Goal: Task Accomplishment & Management: Use online tool/utility

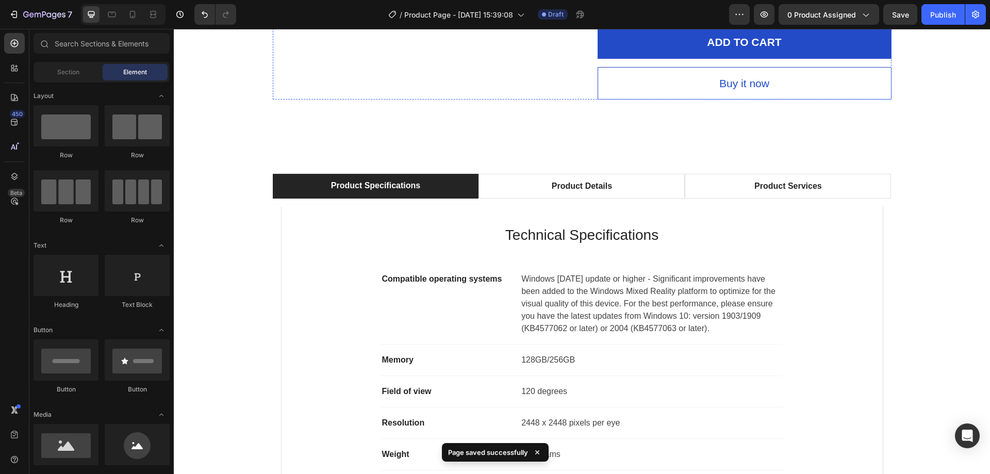
scroll to position [516, 0]
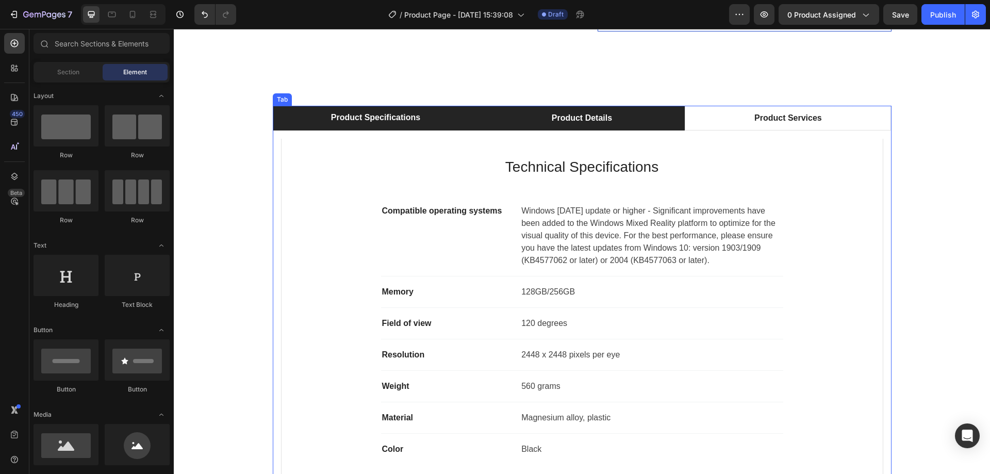
click at [624, 123] on li "Product Details" at bounding box center [581, 118] width 206 height 25
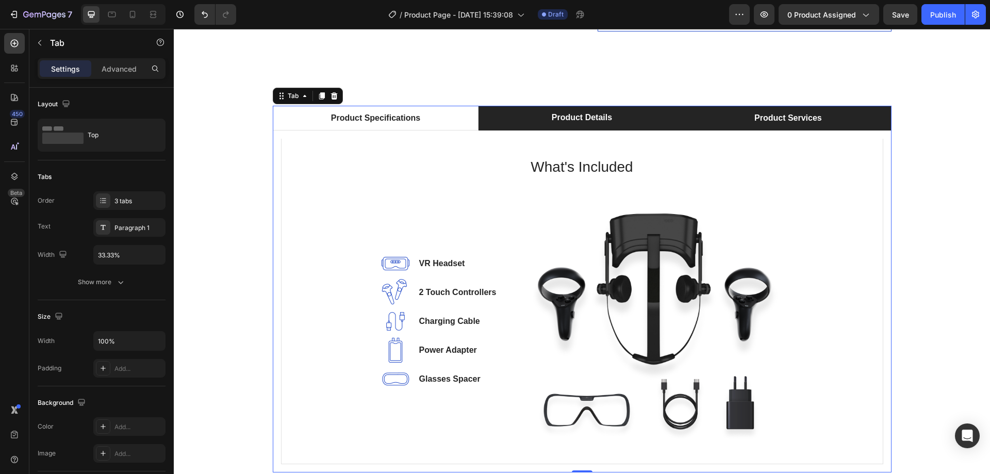
click at [723, 121] on li "Product Services" at bounding box center [788, 118] width 206 height 25
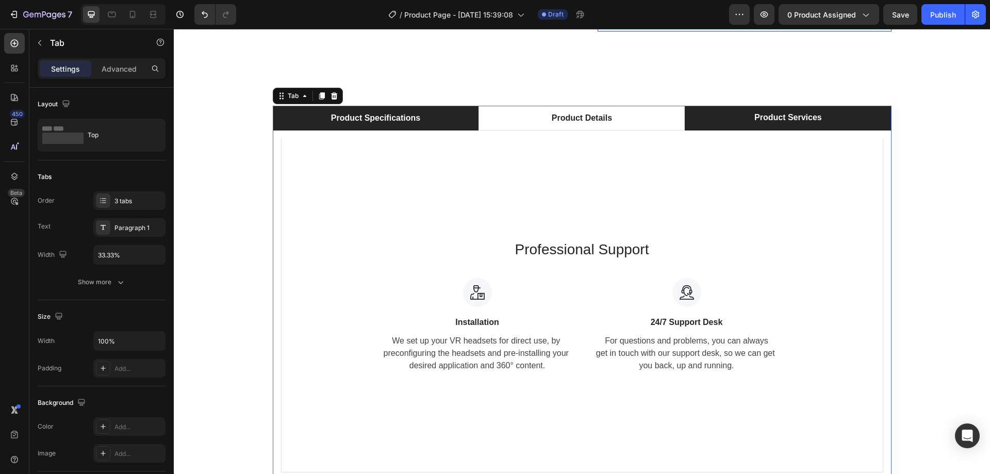
click at [400, 121] on div "Product Specifications" at bounding box center [375, 117] width 92 height 15
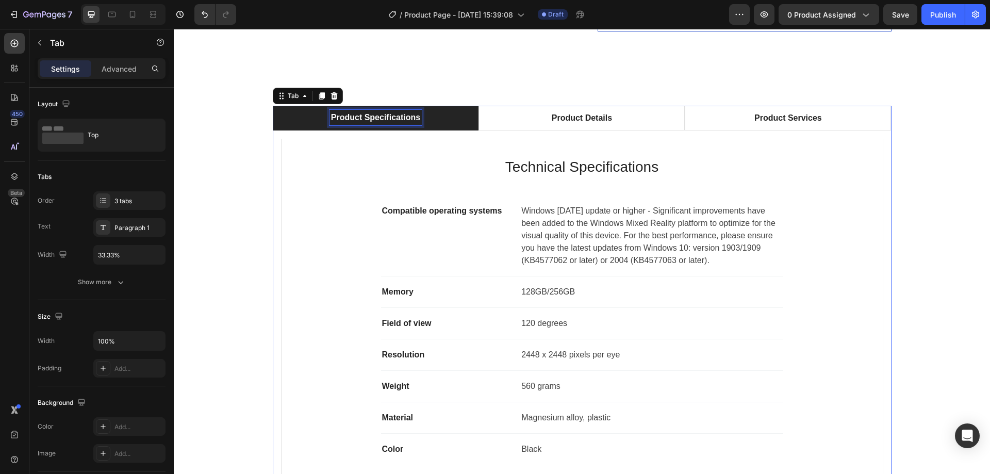
scroll to position [515, 0]
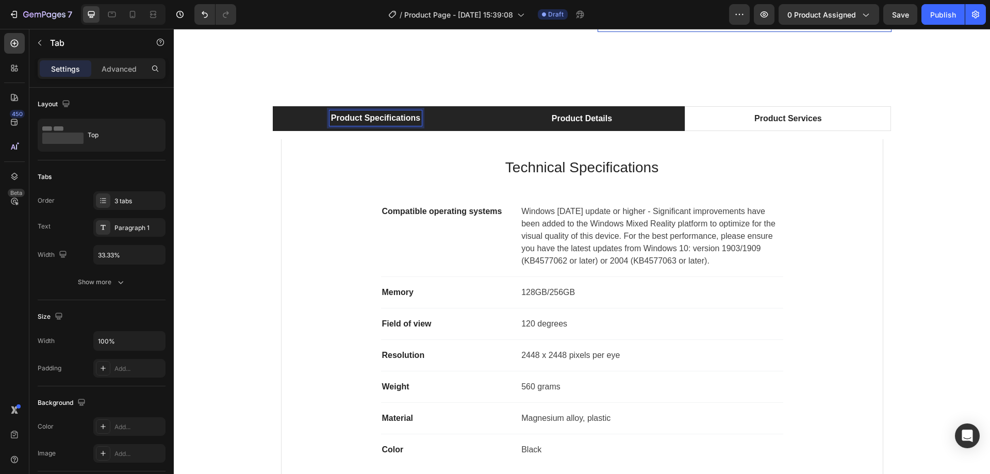
click at [550, 119] on div "Product Details" at bounding box center [581, 118] width 63 height 15
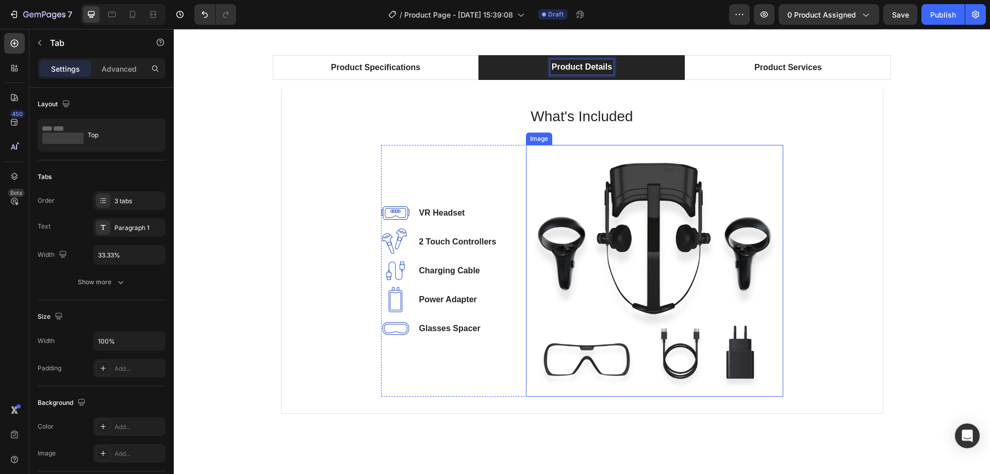
scroll to position [411, 0]
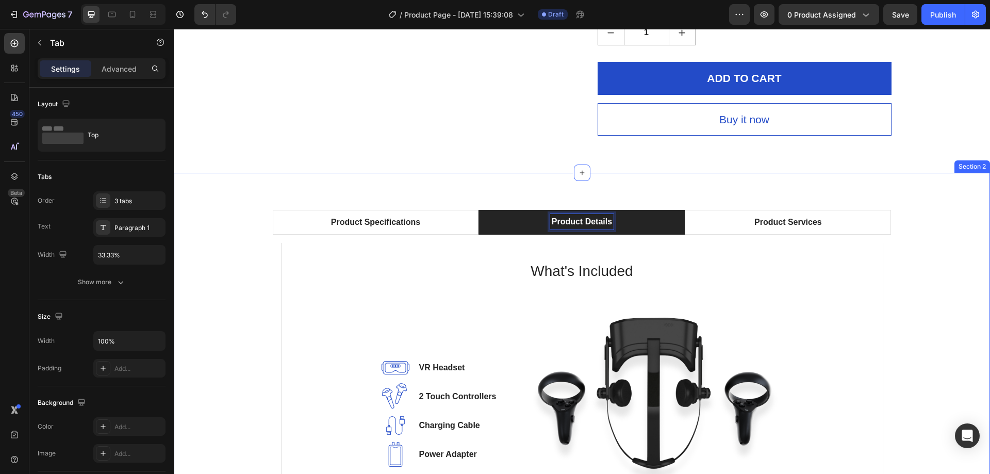
click at [293, 196] on div "Product Specifications Product Details Product Services Technical Specification…" at bounding box center [582, 393] width 816 height 441
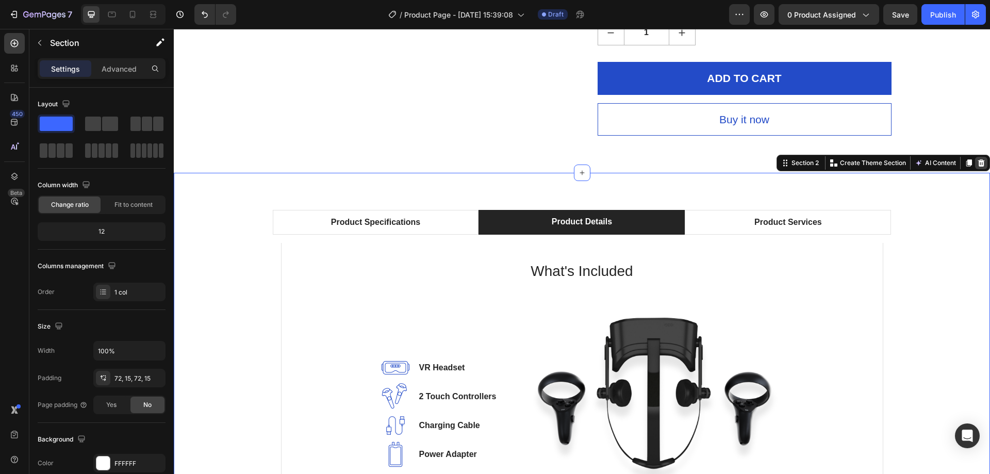
click at [975, 158] on div at bounding box center [981, 163] width 12 height 12
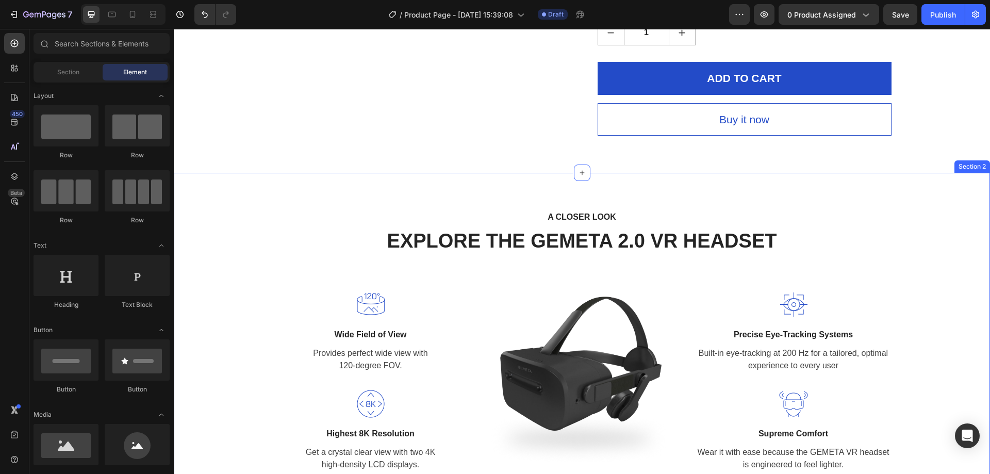
click at [613, 180] on div "A CLOSER LOOK Text block EXPLORE THE GEMETA 2.0 VR HEADSET Heading Row Image Wi…" at bounding box center [582, 344] width 816 height 343
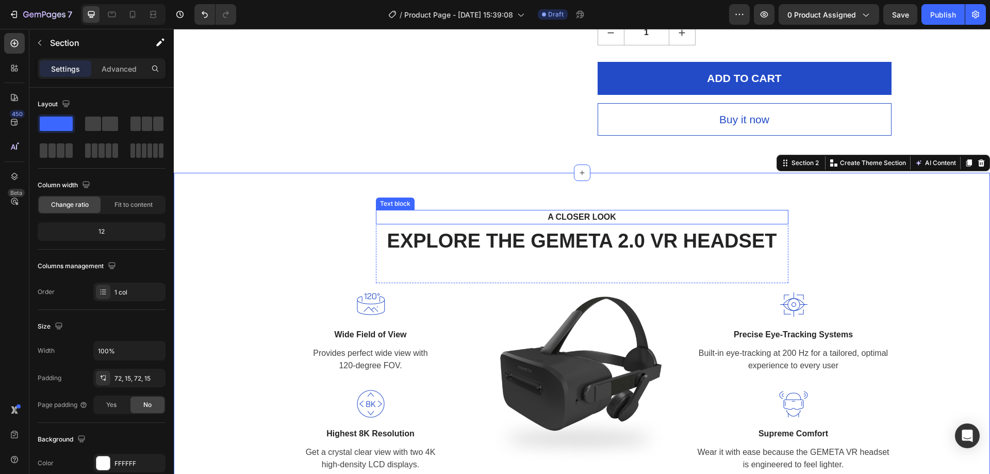
click at [577, 214] on p "A CLOSER LOOK" at bounding box center [582, 217] width 394 height 12
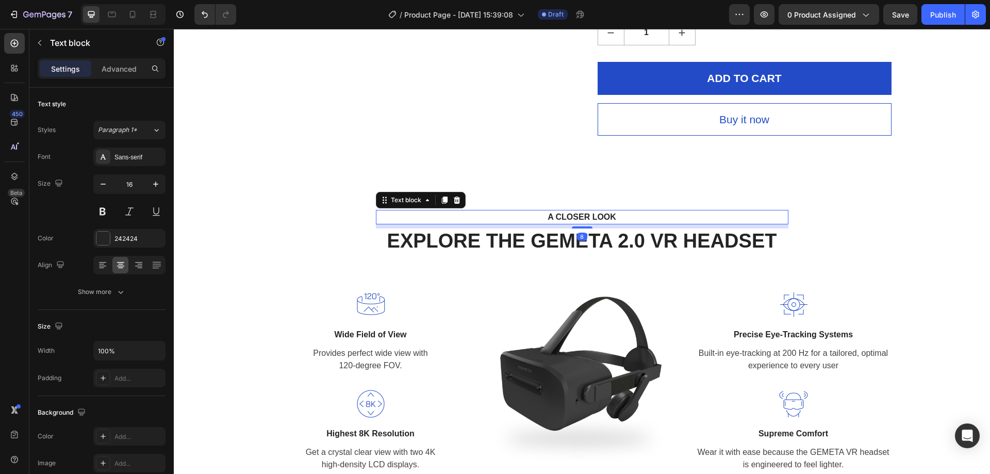
click at [577, 214] on p "A CLOSER LOOK" at bounding box center [582, 217] width 394 height 12
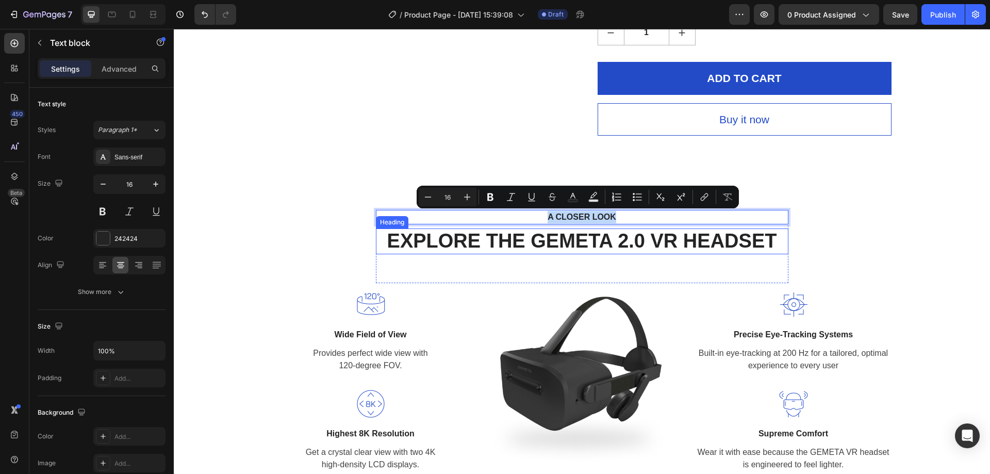
click at [512, 240] on p "EXPLORE THE GEMETA 2.0 VR HEADSET" at bounding box center [582, 241] width 410 height 24
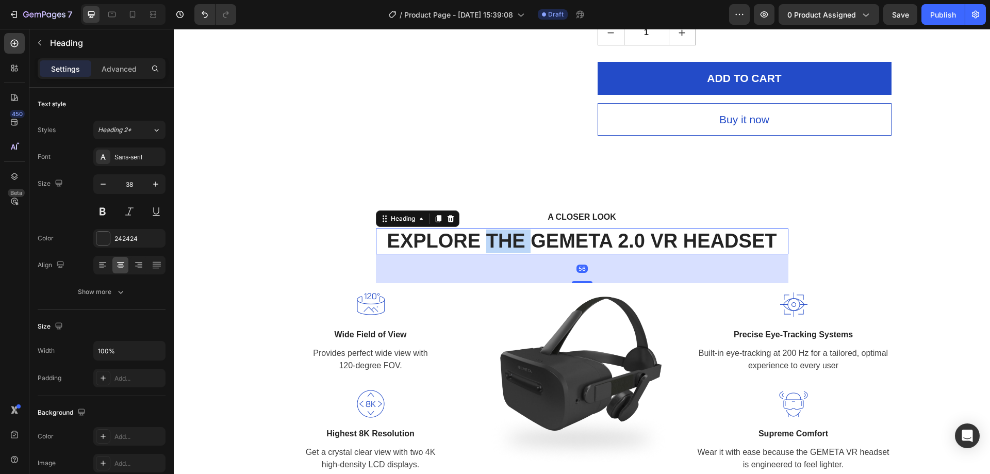
click at [512, 240] on p "EXPLORE THE GEMETA 2.0 VR HEADSET" at bounding box center [582, 241] width 410 height 24
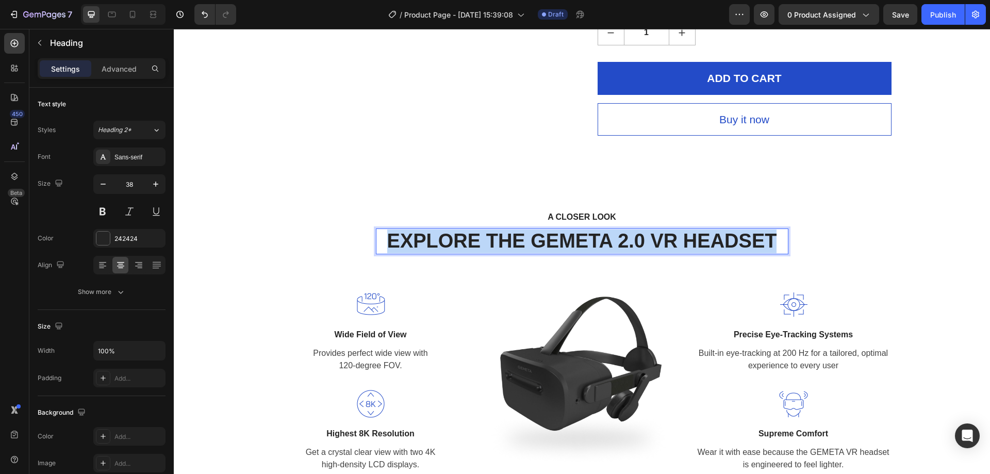
click at [512, 240] on p "EXPLORE THE GEMETA 2.0 VR HEADSET" at bounding box center [582, 241] width 410 height 24
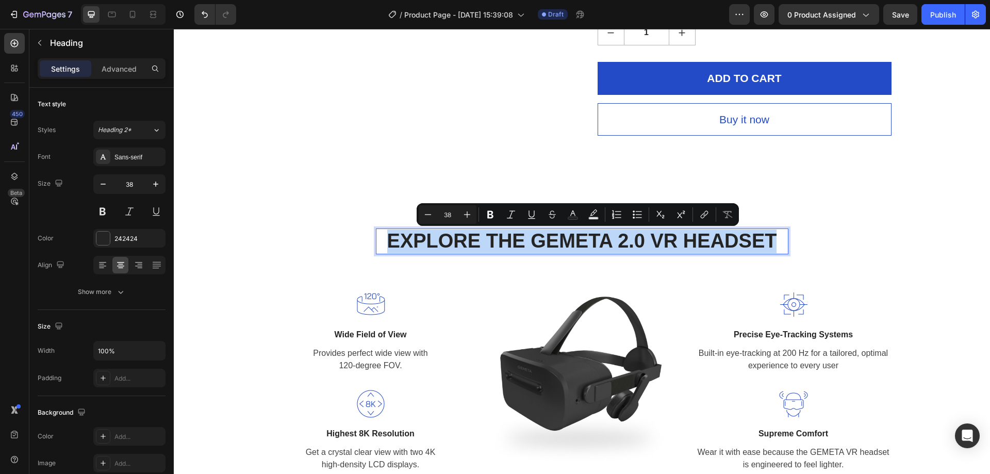
click at [526, 239] on p "EXPLORE THE GEMETA 2.0 VR HEADSET" at bounding box center [582, 241] width 410 height 24
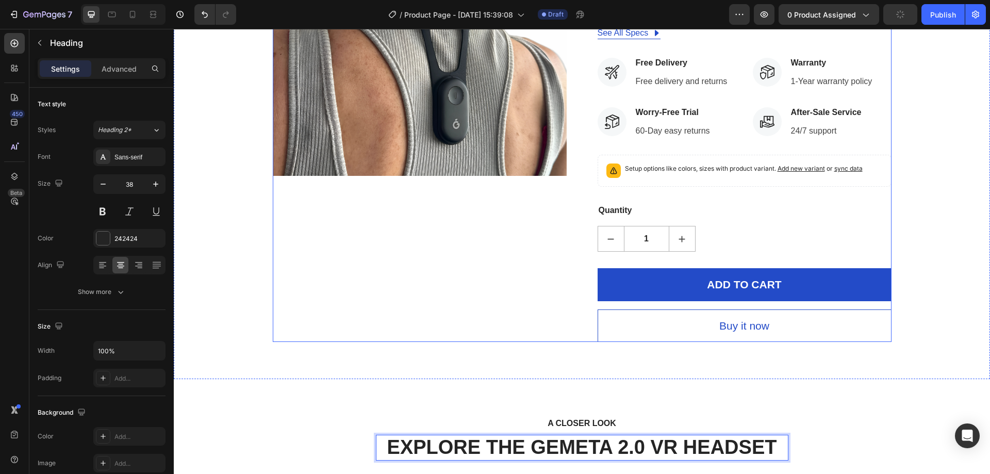
scroll to position [0, 0]
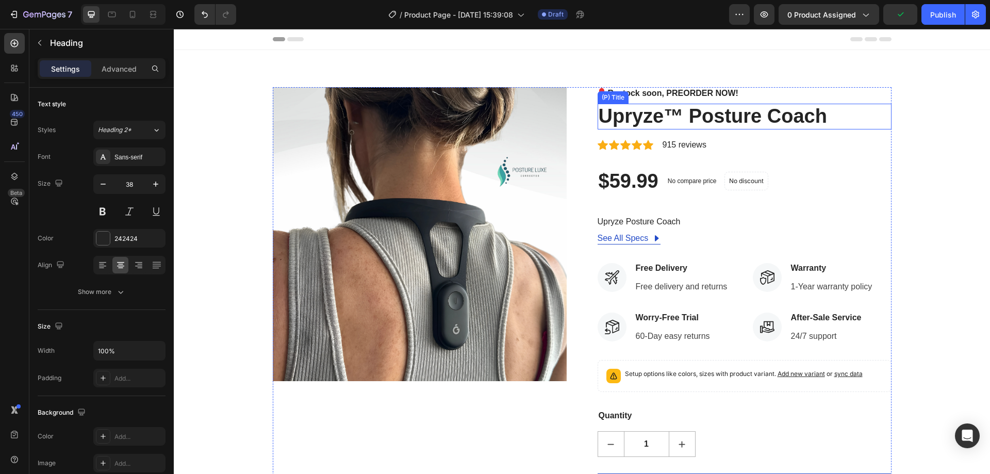
click at [695, 113] on h2 "Upryze™ Posture Coach" at bounding box center [744, 117] width 294 height 26
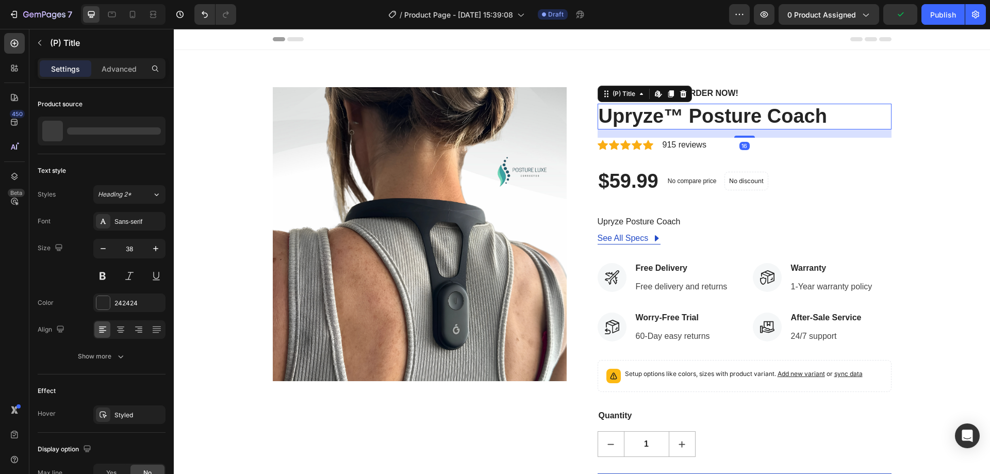
click at [695, 113] on h2 "Upryze™ Posture Coach" at bounding box center [744, 117] width 294 height 26
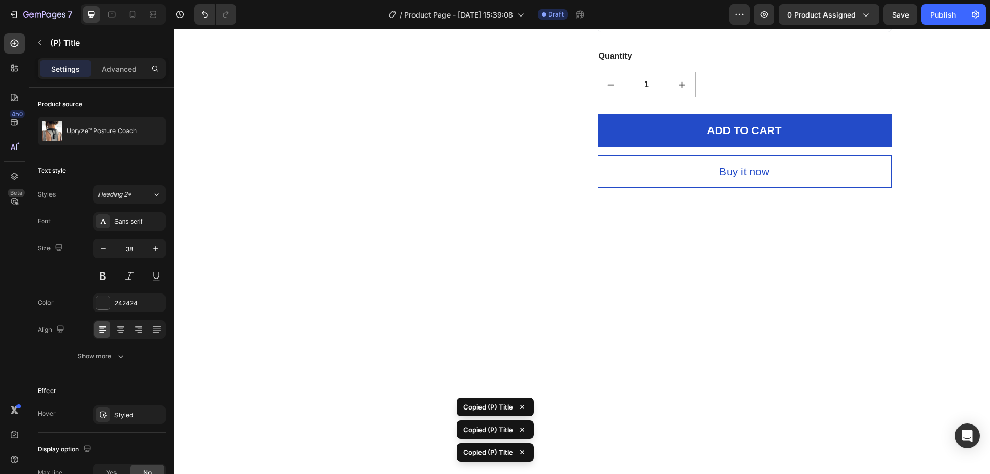
scroll to position [361, 0]
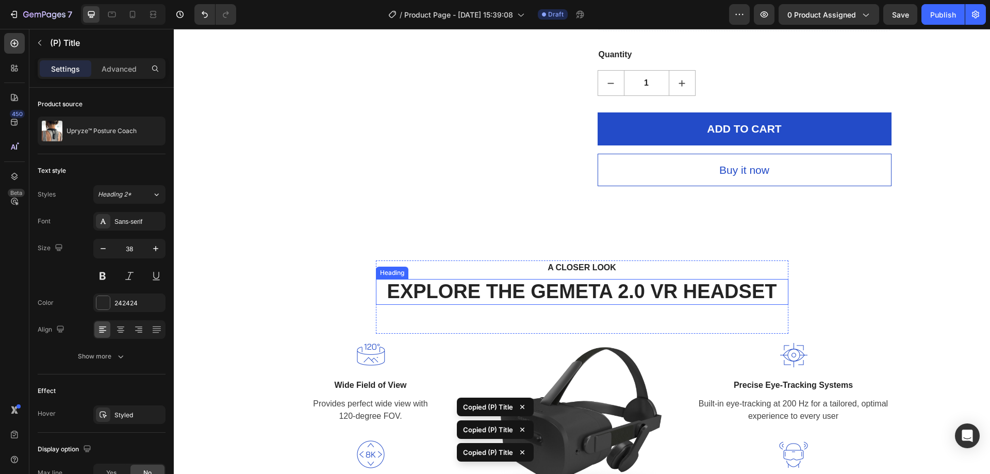
click at [510, 295] on p "EXPLORE THE GEMETA 2.0 VR HEADSET" at bounding box center [582, 292] width 410 height 24
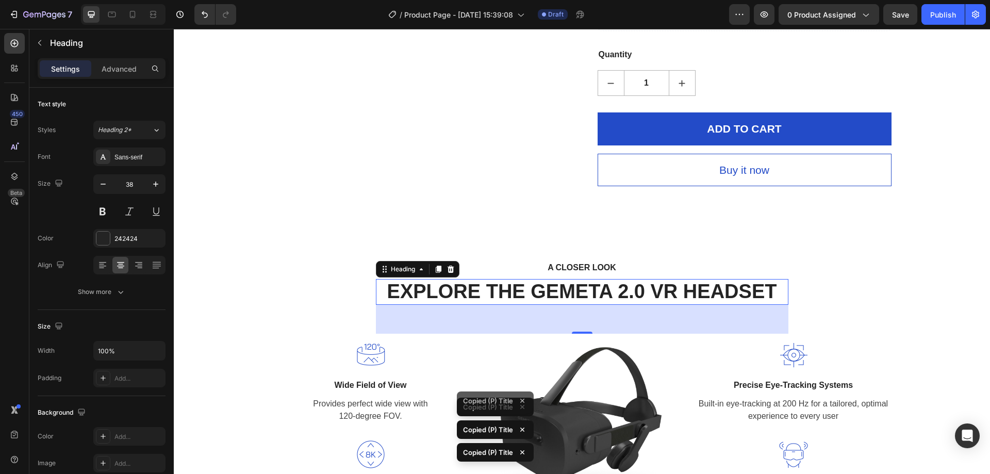
click at [485, 289] on p "EXPLORE THE GEMETA 2.0 VR HEADSET" at bounding box center [582, 292] width 410 height 24
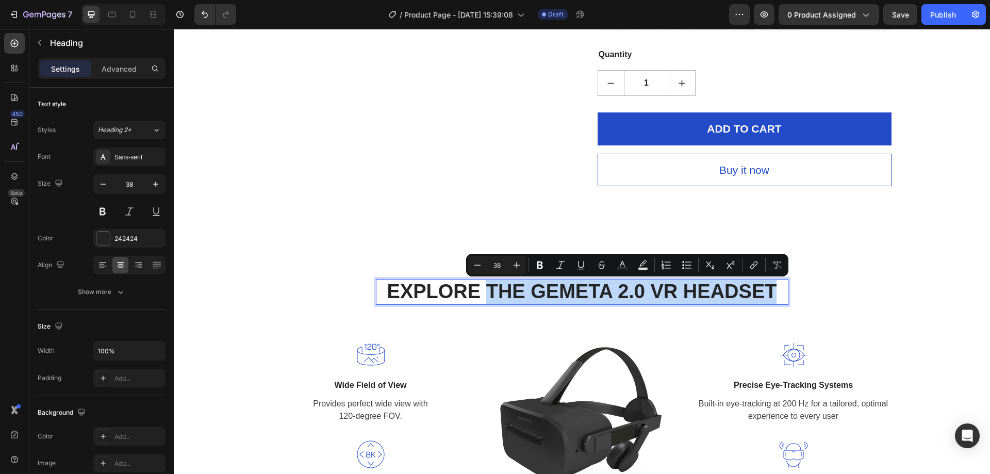
drag, startPoint x: 486, startPoint y: 289, endPoint x: 769, endPoint y: 289, distance: 282.5
click at [769, 289] on p "EXPLORE THE GEMETA 2.0 VR HEADSET" at bounding box center [582, 292] width 410 height 24
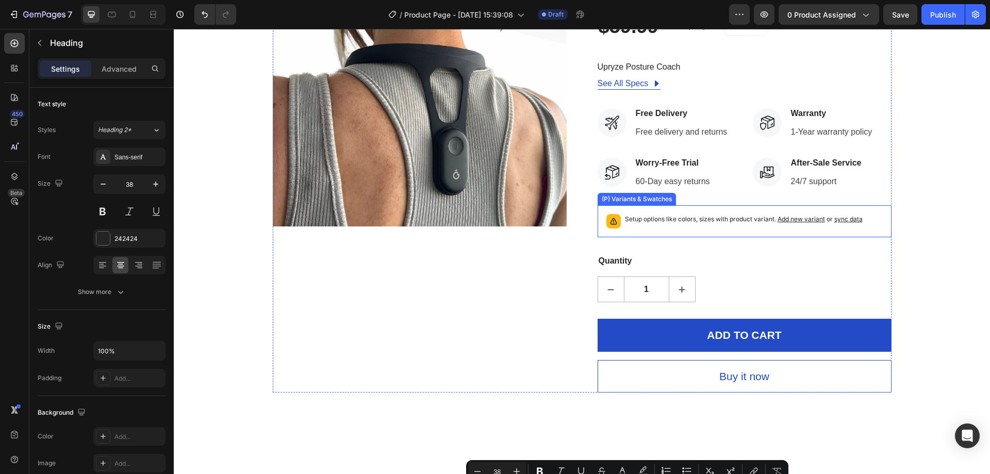
scroll to position [11, 0]
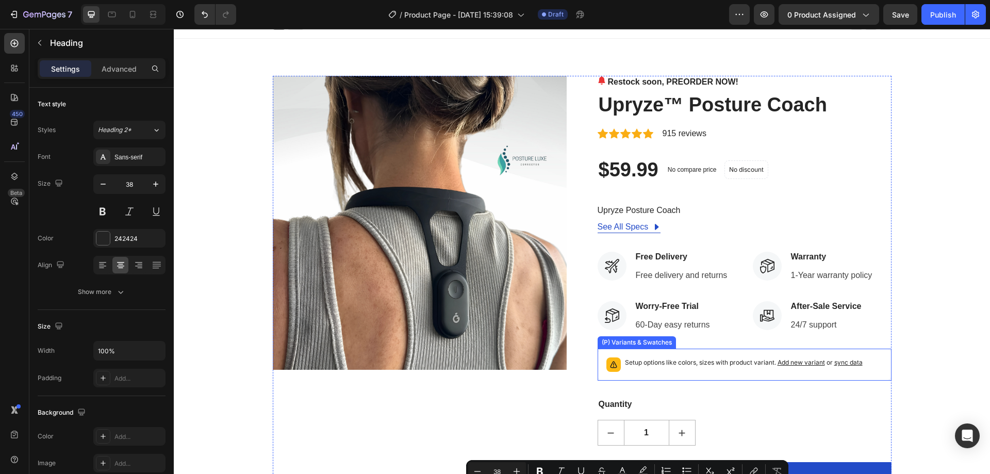
type input "16"
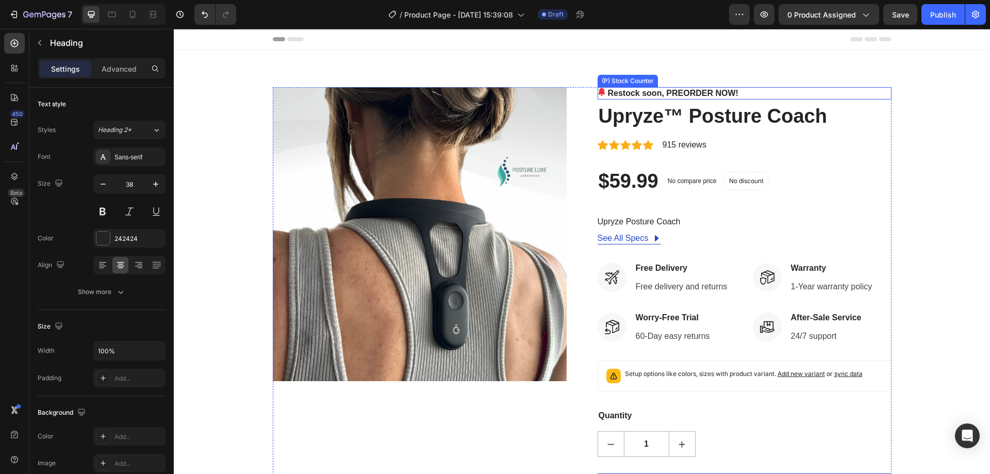
click at [639, 93] on p "Restock soon, PREORDER NOW!" at bounding box center [673, 93] width 130 height 12
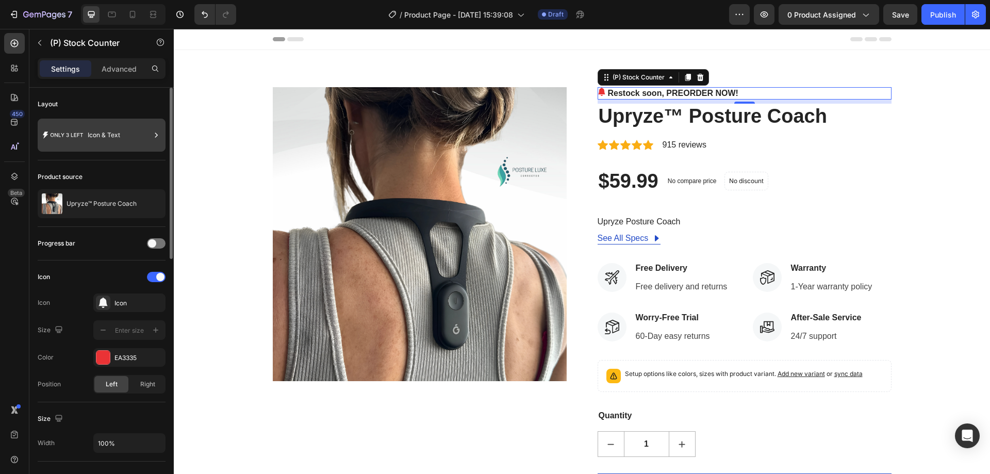
click at [87, 131] on div "Icon & Text" at bounding box center [102, 135] width 128 height 33
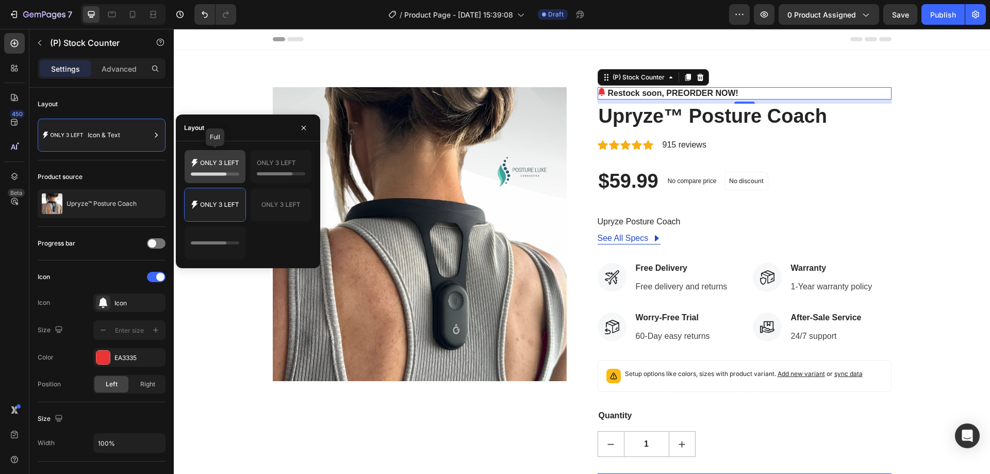
click at [224, 172] on icon at bounding box center [215, 166] width 48 height 21
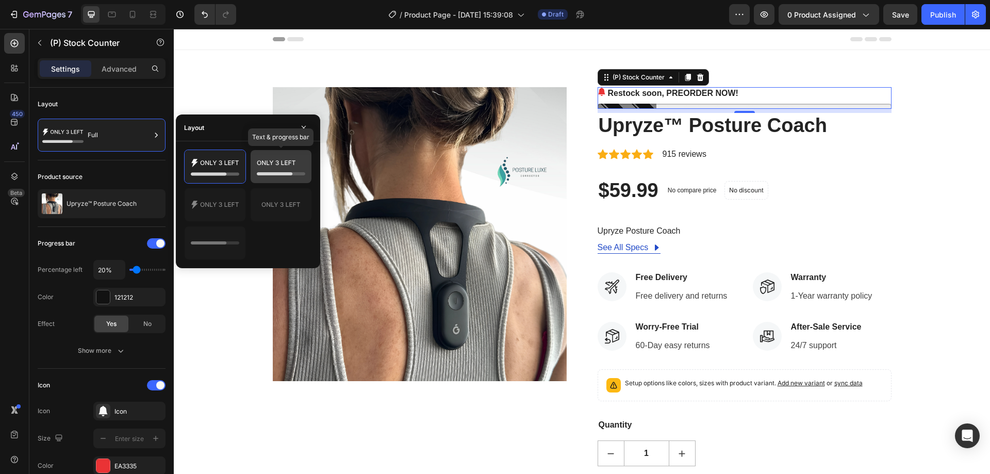
click at [271, 172] on icon at bounding box center [281, 166] width 48 height 21
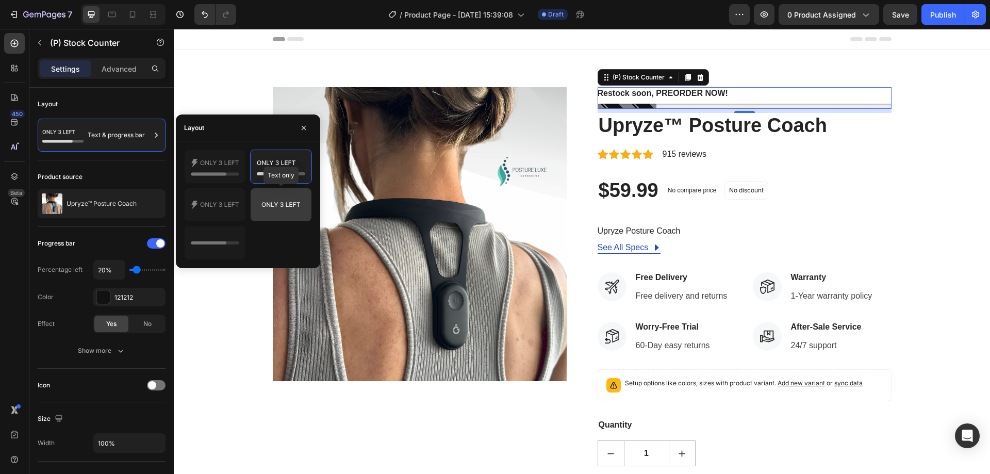
click at [280, 198] on icon at bounding box center [281, 204] width 48 height 21
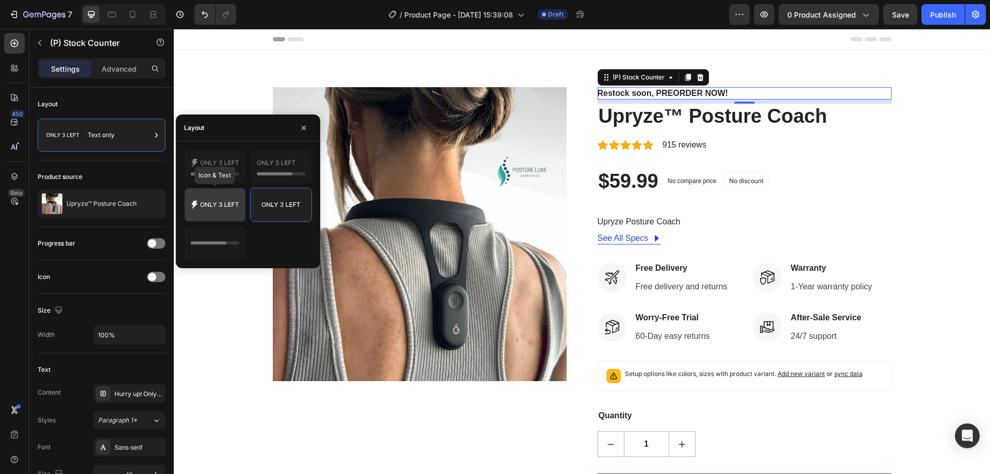
click at [238, 202] on icon at bounding box center [215, 204] width 48 height 21
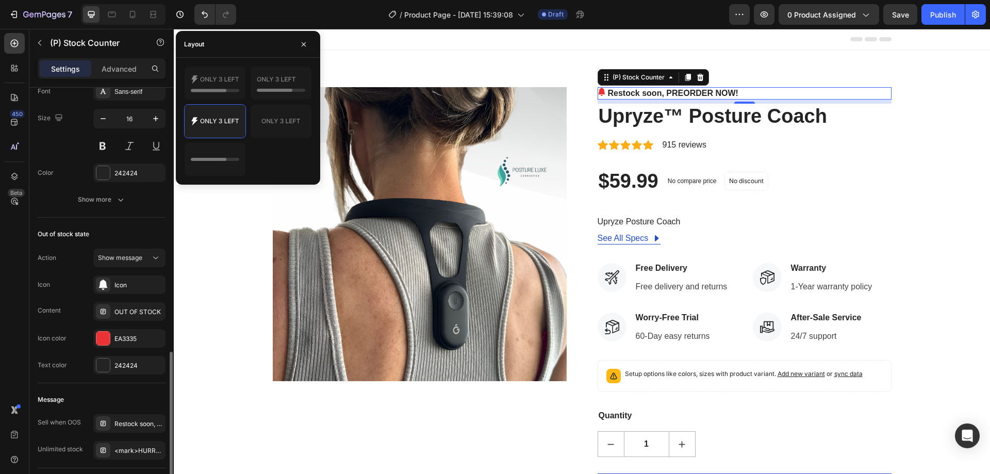
scroll to position [516, 0]
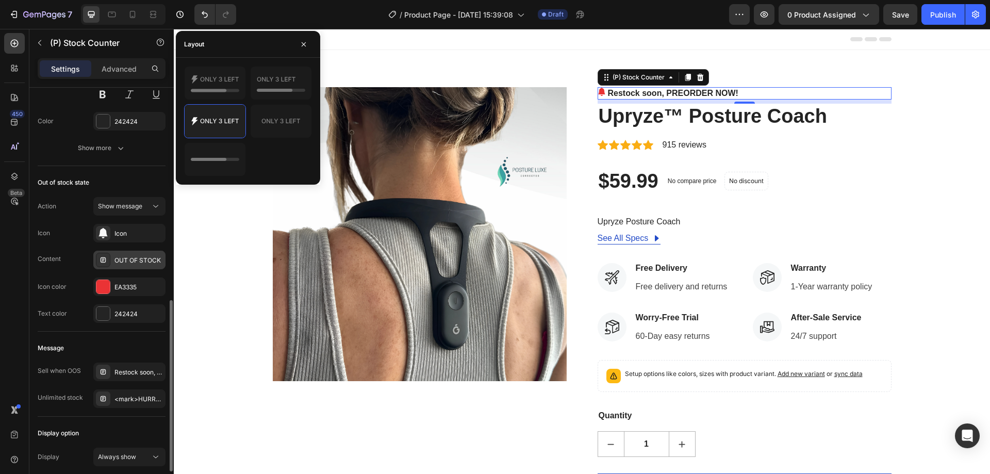
click at [135, 260] on div "OUT OF STOCK" at bounding box center [138, 260] width 48 height 9
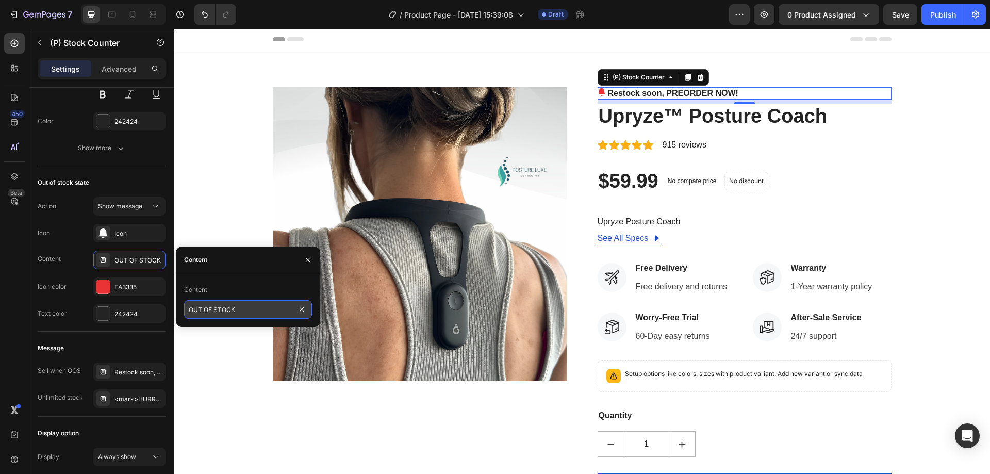
click at [207, 312] on input "OUT OF STOCK" at bounding box center [248, 309] width 128 height 19
click at [235, 312] on input "sdafsdaf" at bounding box center [248, 309] width 128 height 19
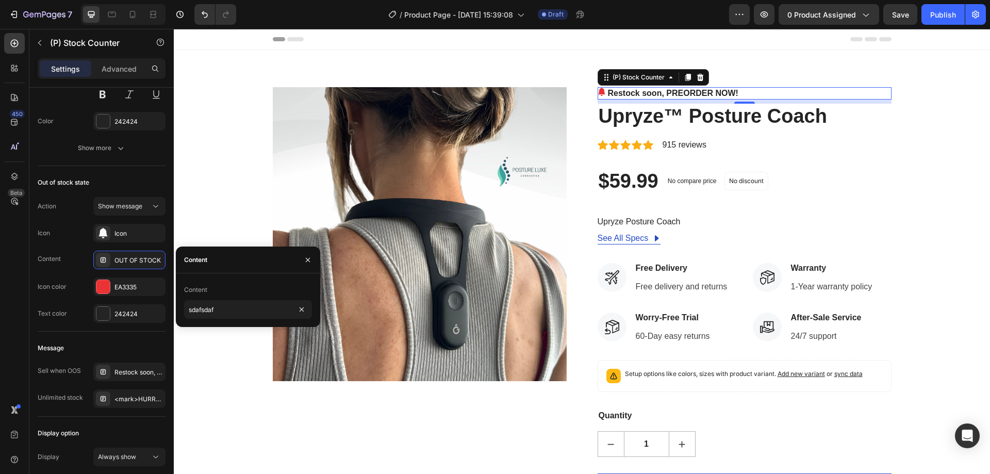
click at [241, 284] on div "Content" at bounding box center [248, 289] width 128 height 16
type input "OUT OF STOCK"
click at [129, 375] on div "Restock soon, PREORDER NOW!" at bounding box center [138, 372] width 48 height 9
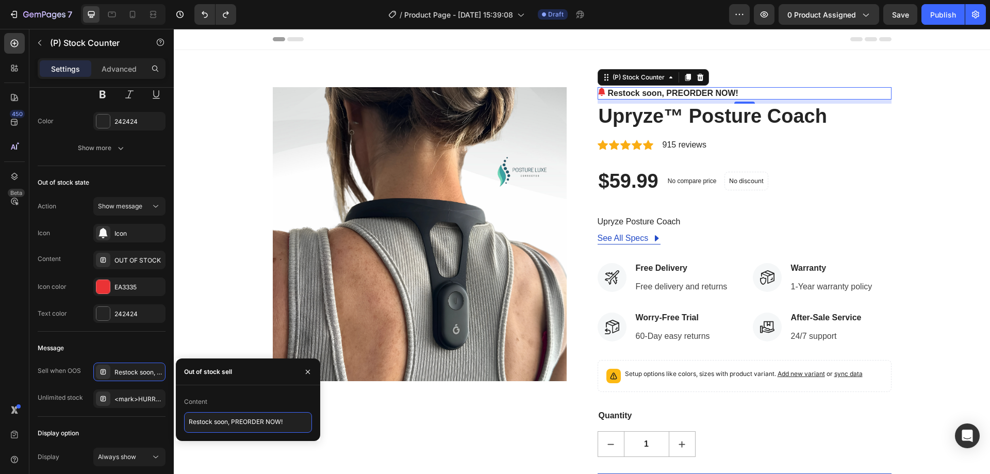
click at [224, 422] on textarea "Restock soon, PREORDER NOW!" at bounding box center [248, 422] width 128 height 21
click at [249, 419] on textarea "Restock soon, PREORDER NOW!" at bounding box center [248, 422] width 128 height 21
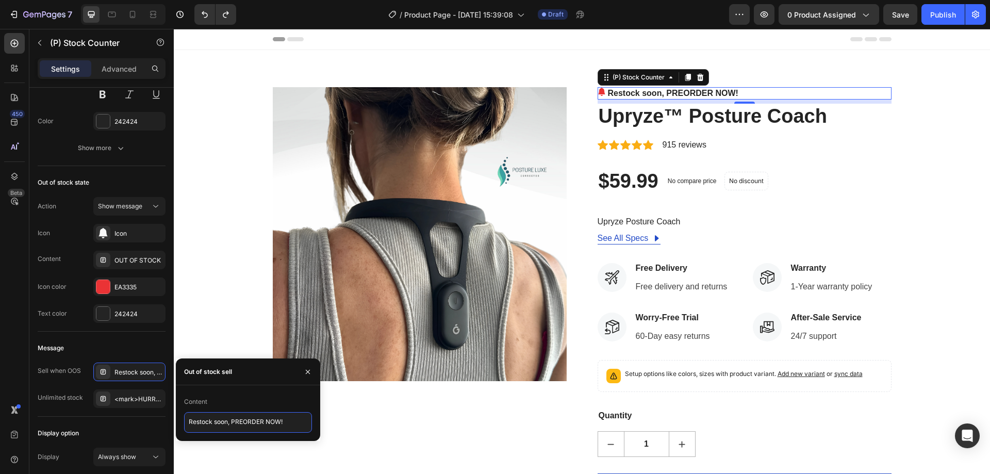
click at [249, 419] on textarea "Restock soon, PREORDER NOW!" at bounding box center [248, 422] width 128 height 21
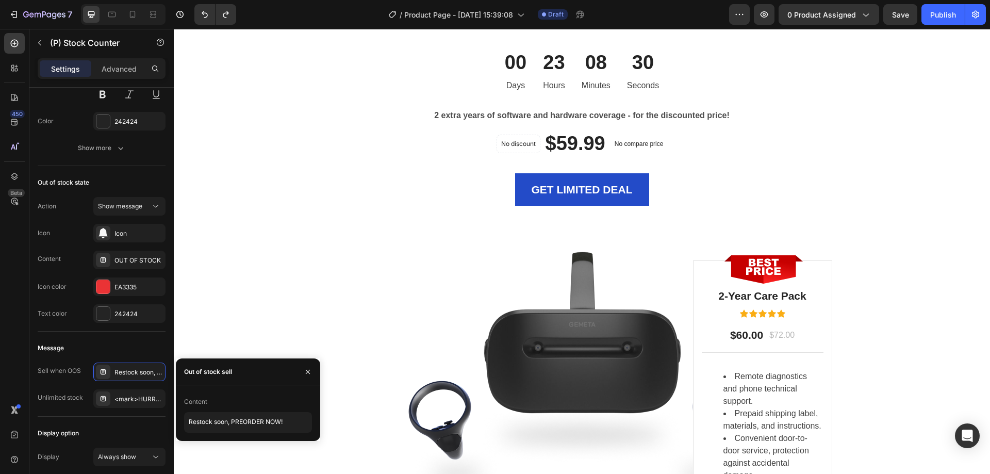
scroll to position [2423, 0]
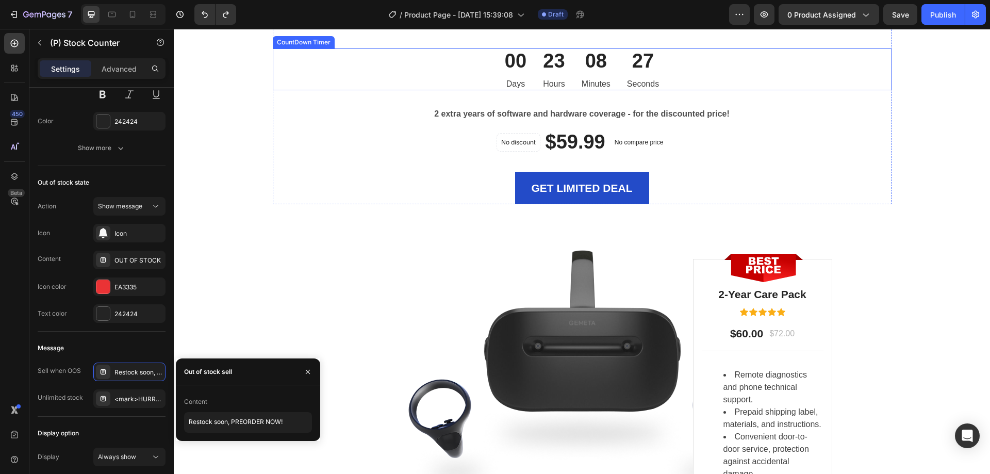
click at [700, 90] on div "00 Days 23 Hours 08 Minutes 27 Seconds" at bounding box center [582, 69] width 619 height 42
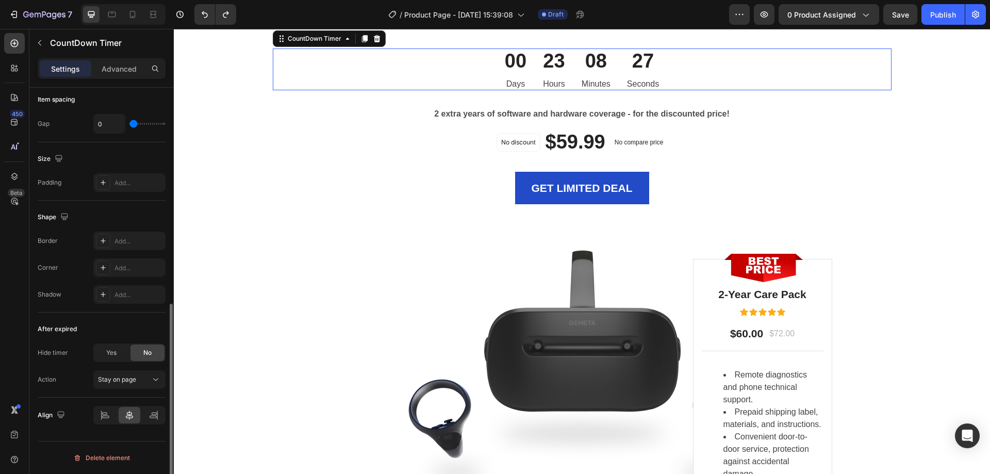
scroll to position [0, 0]
